Goal: Information Seeking & Learning: Find contact information

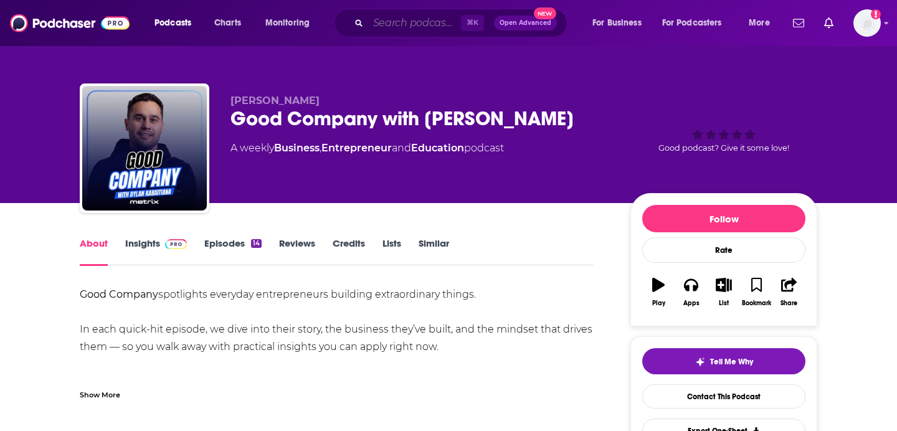
click at [404, 19] on input "Search podcasts, credits, & more..." at bounding box center [414, 23] width 93 height 20
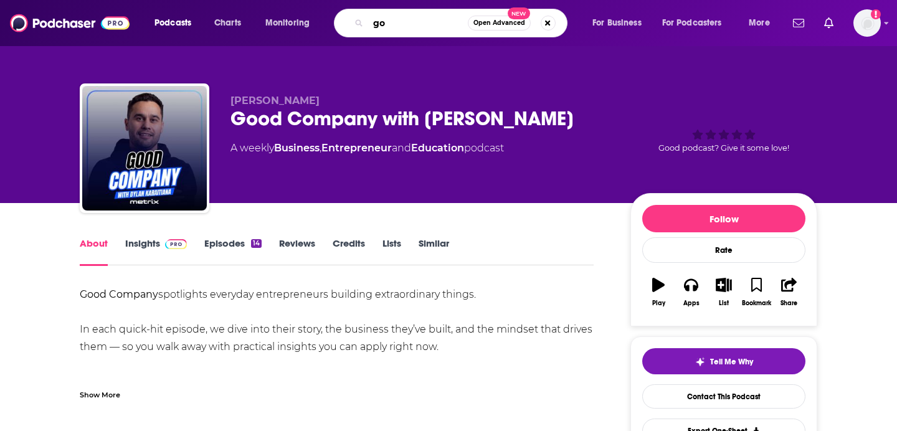
type input "g"
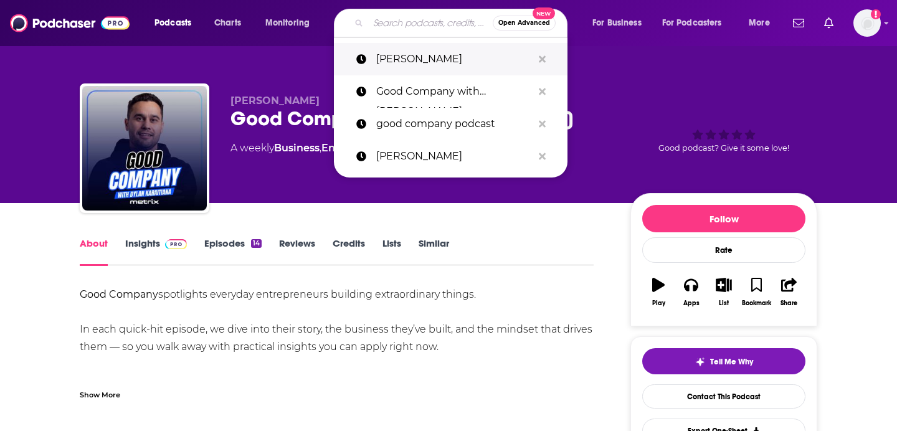
click at [415, 51] on p "[PERSON_NAME]" at bounding box center [454, 59] width 156 height 32
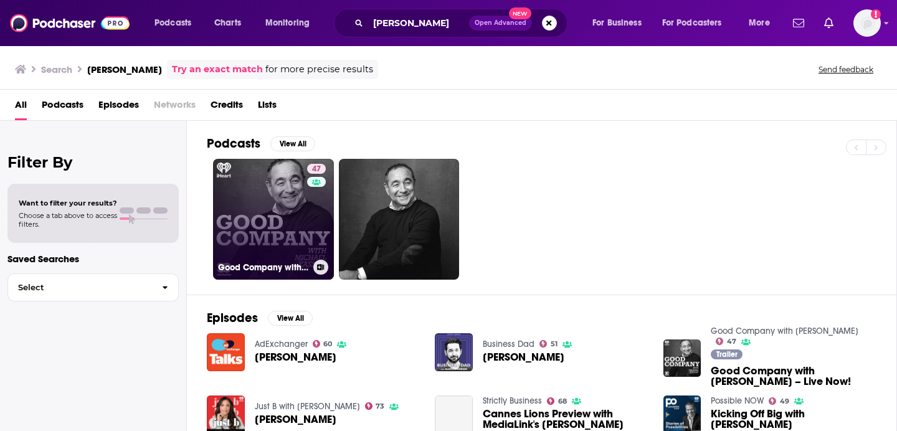
click at [260, 212] on link "47 Good Company with [PERSON_NAME]" at bounding box center [273, 219] width 121 height 121
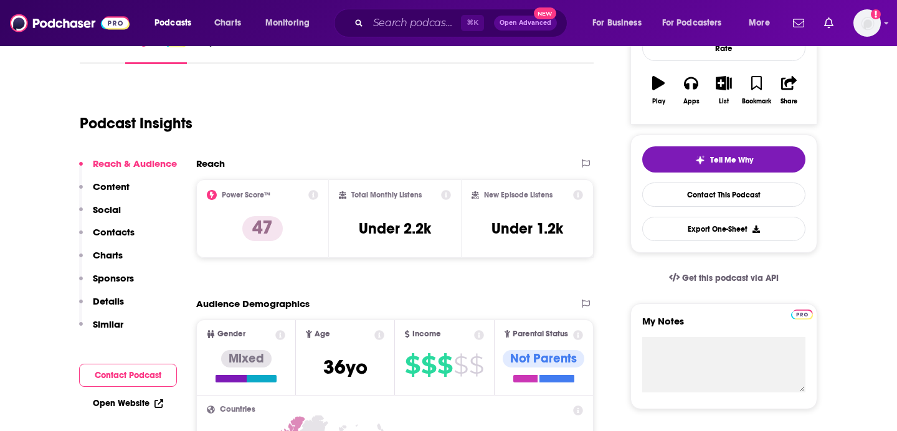
click at [133, 381] on button "Contact Podcast" at bounding box center [128, 375] width 98 height 23
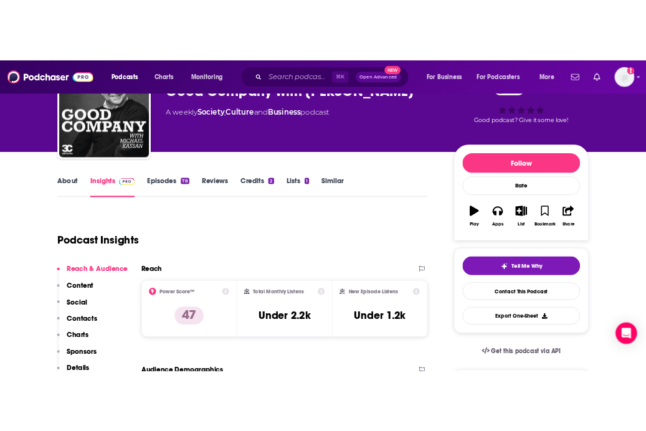
scroll to position [65, 0]
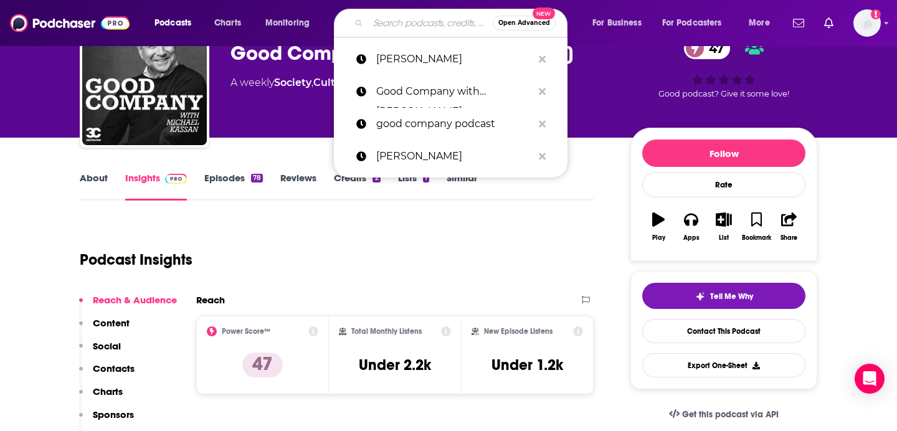
click at [415, 17] on input "Search podcasts, credits, & more..." at bounding box center [430, 23] width 125 height 20
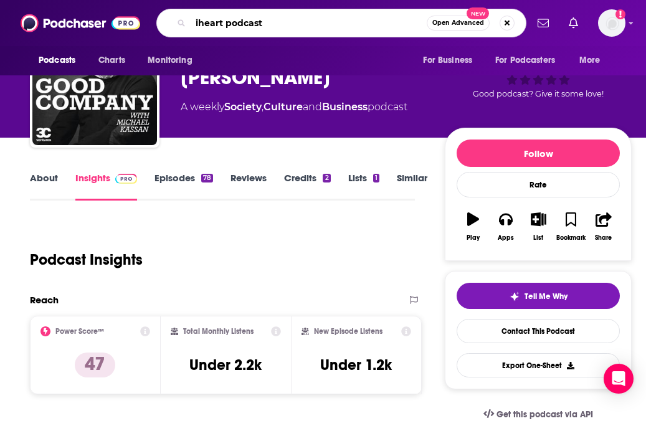
type input "iheart podcasts"
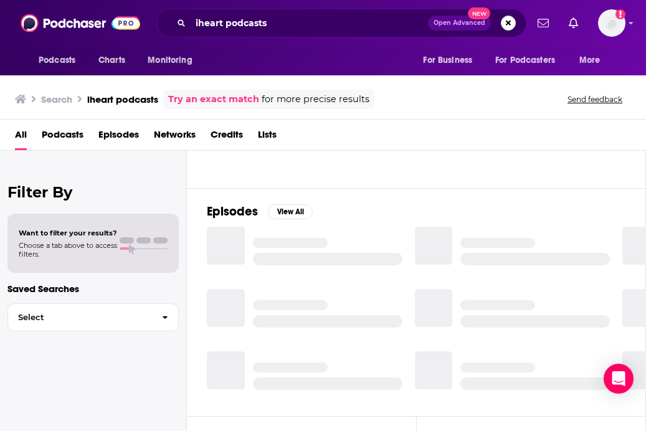
scroll to position [130, 0]
